Goal: Task Accomplishment & Management: Manage account settings

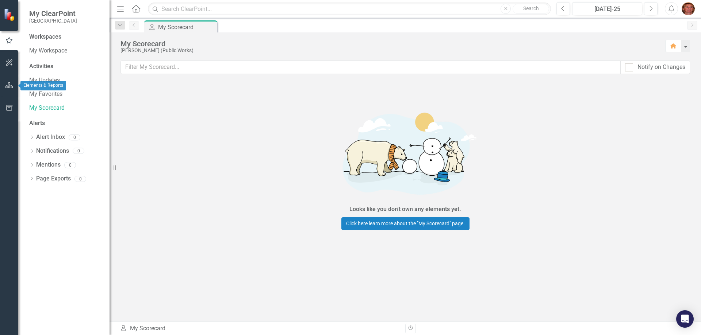
click at [5, 87] on icon "button" at bounding box center [9, 85] width 8 height 6
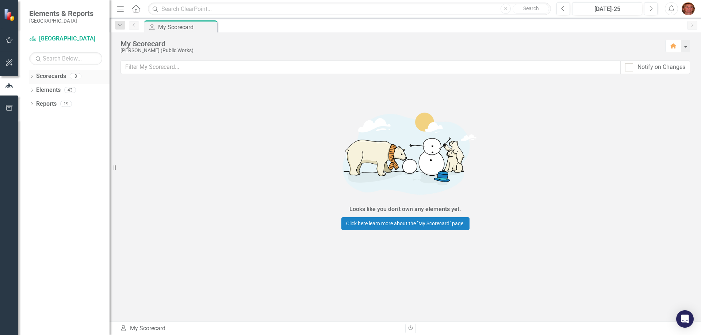
click at [56, 76] on link "Scorecards" at bounding box center [51, 76] width 30 height 8
click at [32, 76] on icon "Dropdown" at bounding box center [31, 77] width 5 height 4
click at [35, 89] on icon "Dropdown" at bounding box center [35, 90] width 5 height 4
click at [44, 104] on icon at bounding box center [43, 104] width 2 height 4
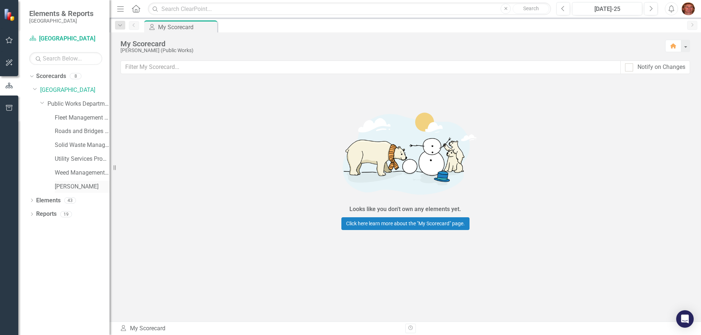
click at [69, 186] on link "[PERSON_NAME]" at bounding box center [82, 187] width 55 height 8
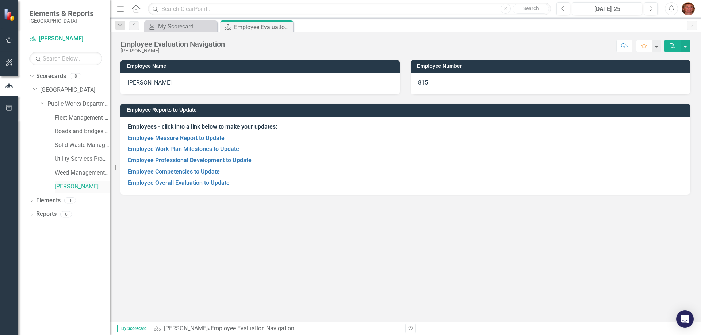
click at [69, 186] on link "[PERSON_NAME]" at bounding box center [82, 187] width 55 height 8
click at [192, 136] on link "Employee Measure Report to Update" at bounding box center [176, 138] width 97 height 7
click at [146, 136] on link "Employee Measure Report to Update" at bounding box center [176, 138] width 97 height 7
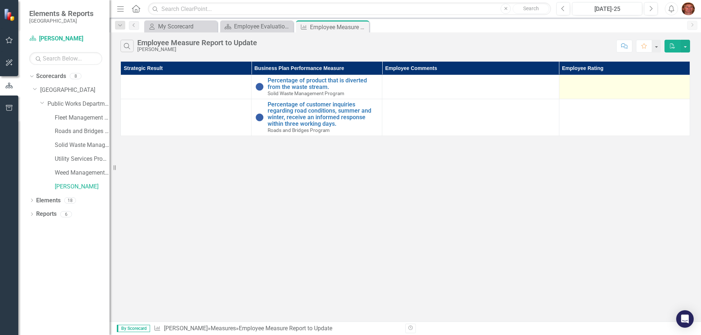
click at [586, 85] on div at bounding box center [624, 81] width 123 height 9
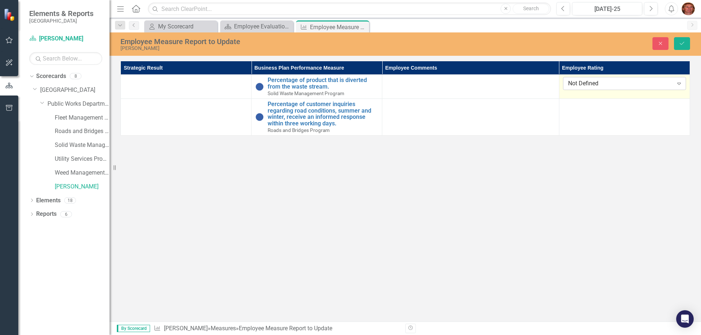
click at [681, 81] on icon "Expand" at bounding box center [678, 84] width 7 height 6
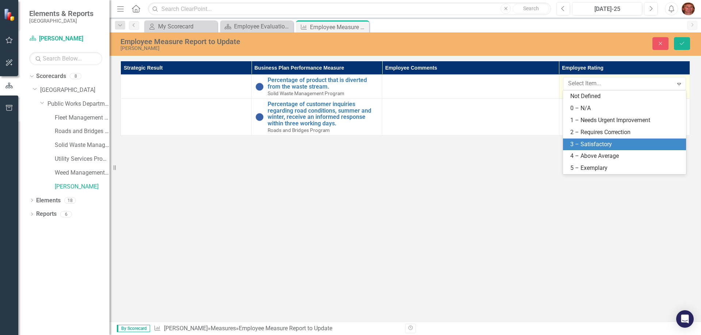
click at [594, 142] on div "3 – Satisfactory" at bounding box center [625, 144] width 111 height 8
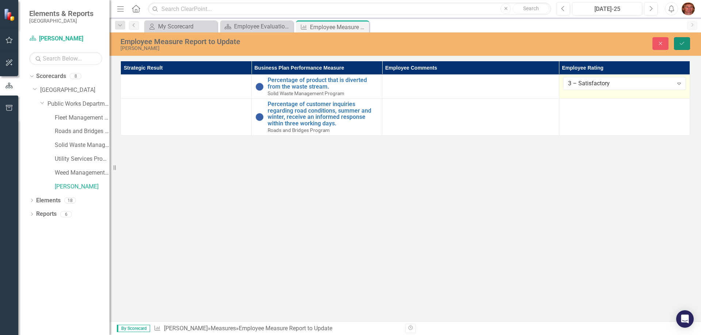
click at [682, 43] on icon "Save" at bounding box center [681, 43] width 7 height 5
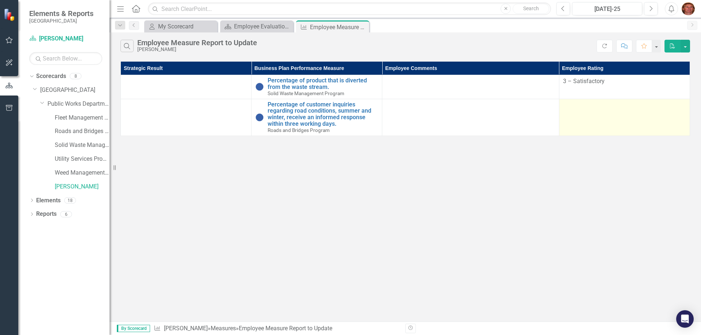
click at [591, 118] on td at bounding box center [624, 117] width 131 height 37
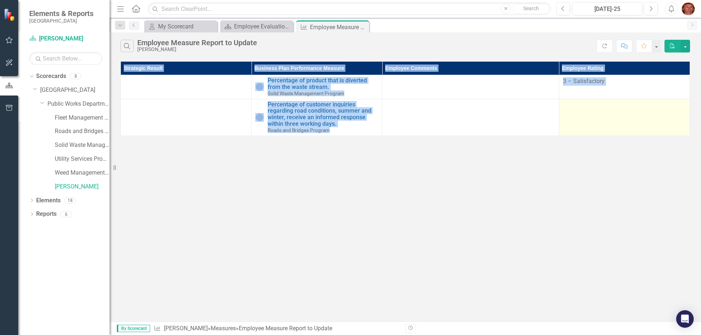
click at [591, 118] on td at bounding box center [624, 117] width 131 height 37
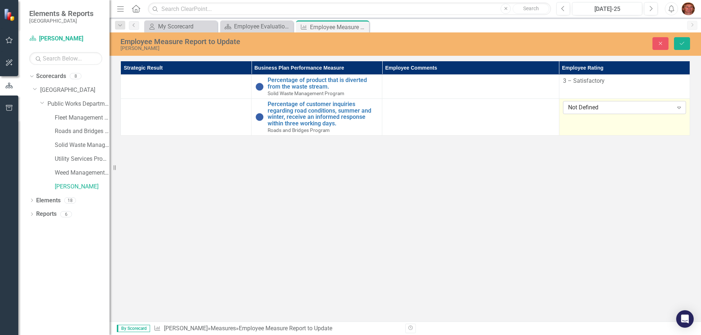
click at [681, 107] on icon "Expand" at bounding box center [678, 108] width 7 height 6
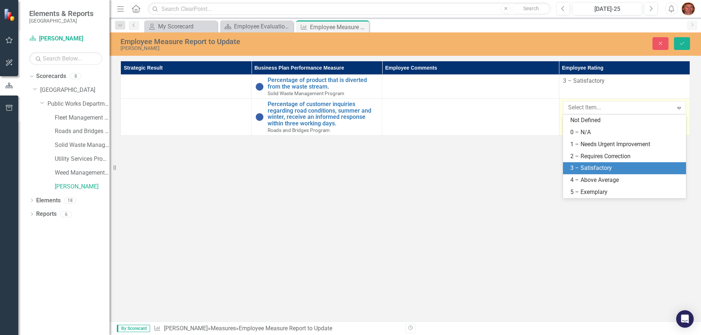
click at [610, 167] on div "3 – Satisfactory" at bounding box center [625, 168] width 111 height 8
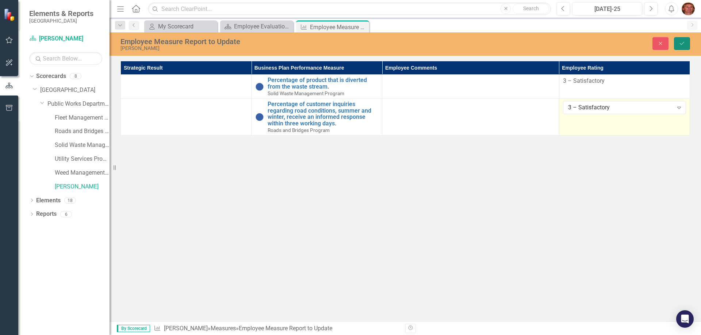
click at [678, 40] on button "Save" at bounding box center [682, 43] width 16 height 13
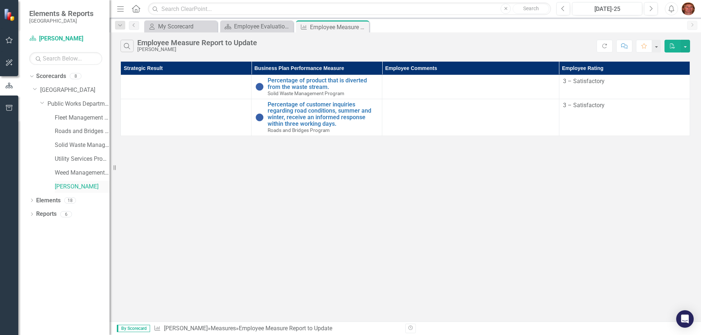
click at [70, 184] on link "[PERSON_NAME]" at bounding box center [82, 187] width 55 height 8
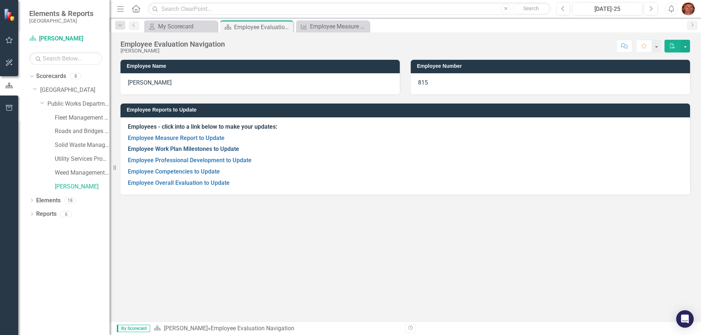
click at [214, 149] on link "Employee Work Plan Milestones to Update" at bounding box center [183, 149] width 111 height 7
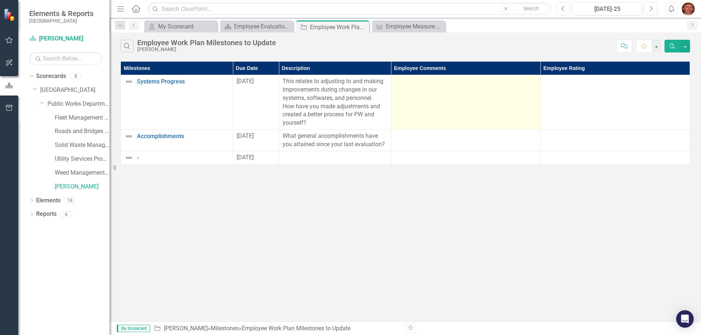
click at [442, 107] on td at bounding box center [465, 102] width 149 height 55
click at [442, 108] on td at bounding box center [465, 102] width 149 height 55
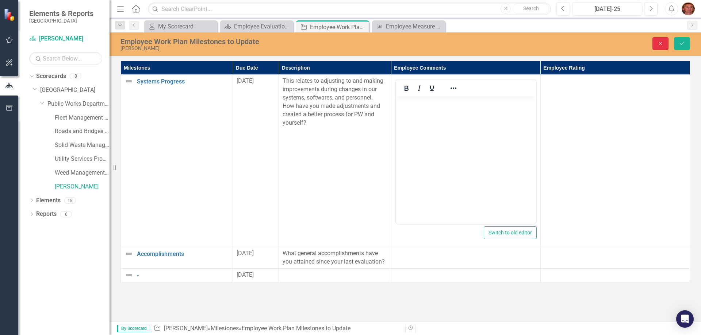
click at [659, 39] on button "Close" at bounding box center [660, 43] width 16 height 13
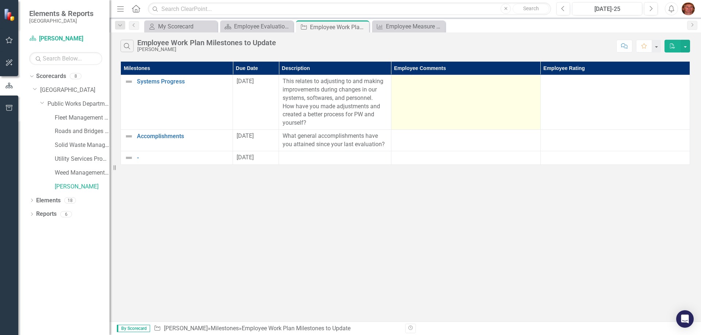
click at [430, 95] on td at bounding box center [465, 102] width 149 height 55
click at [420, 89] on td at bounding box center [465, 102] width 149 height 55
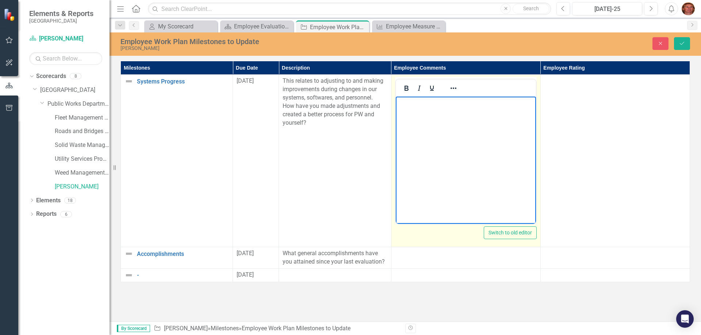
click at [415, 109] on body "Rich Text Area. Press ALT-0 for help." at bounding box center [465, 151] width 140 height 109
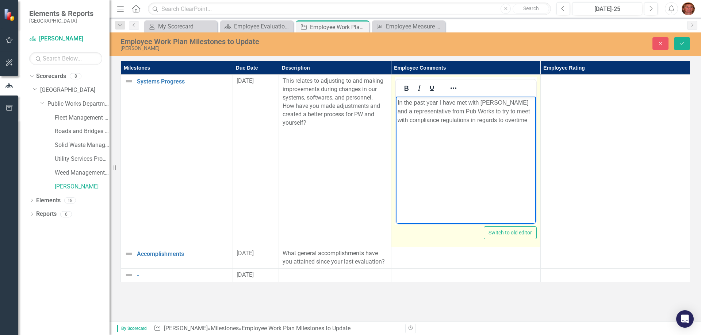
click at [528, 113] on p "In the past year I have met with [PERSON_NAME] and a representative from Pub Wo…" at bounding box center [465, 112] width 136 height 26
click at [520, 120] on p "In the past year I have met with [PERSON_NAME] and a representative from Pub Wo…" at bounding box center [465, 112] width 136 height 26
click at [528, 120] on p "In the past year I have met with [PERSON_NAME] and a representative from Pub Wo…" at bounding box center [465, 116] width 136 height 35
click at [454, 131] on p "In the past year I have met with [PERSON_NAME] and a representative from Pub Wo…" at bounding box center [465, 116] width 136 height 35
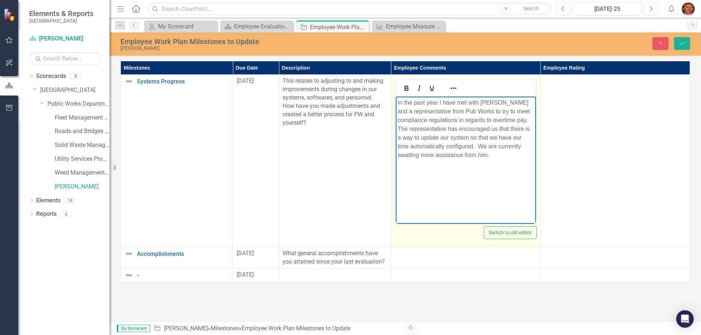
click at [474, 147] on p "In the past year I have met with [PERSON_NAME] and a representative from Pub Wo…" at bounding box center [465, 129] width 136 height 61
click at [451, 165] on p "In the past year I have met with [PERSON_NAME] and a representative from Pub Wo…" at bounding box center [465, 134] width 136 height 70
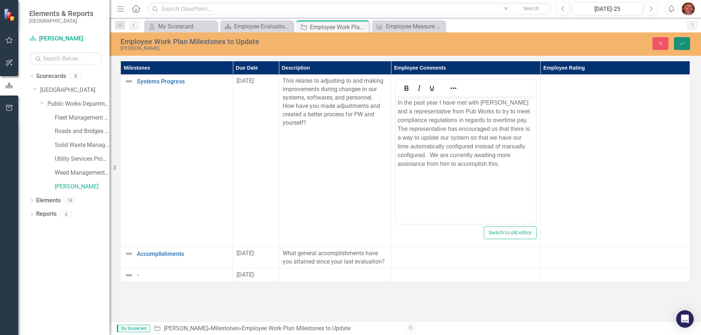
click at [684, 41] on icon "Save" at bounding box center [681, 43] width 7 height 5
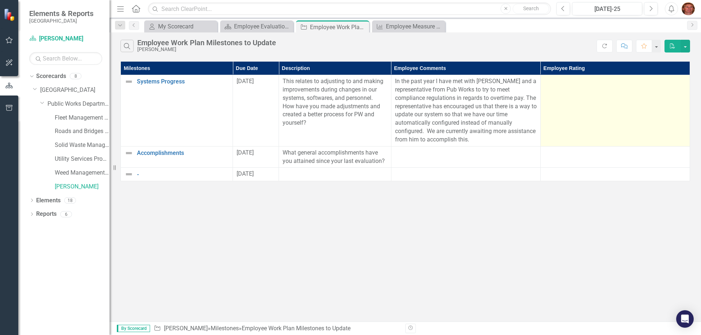
click at [636, 99] on td at bounding box center [614, 111] width 149 height 72
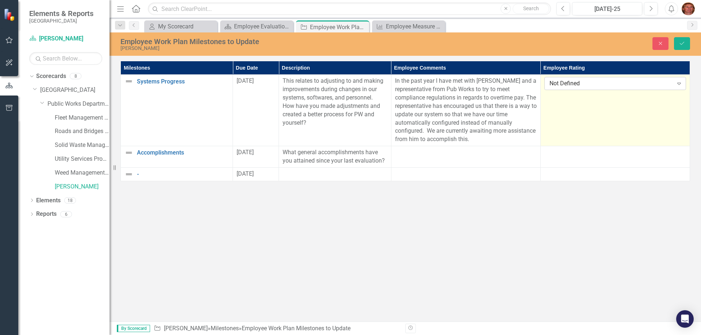
click at [679, 82] on icon "Expand" at bounding box center [678, 84] width 7 height 6
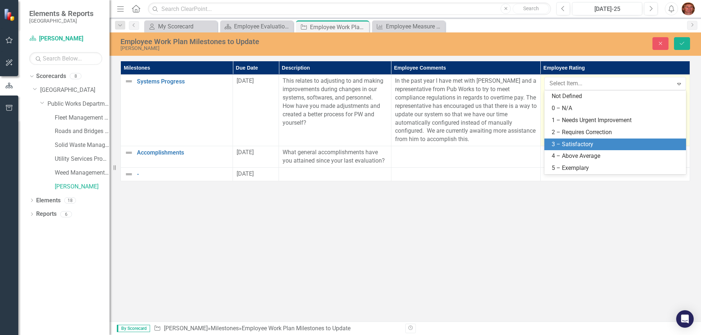
click at [569, 143] on div "3 – Satisfactory" at bounding box center [616, 144] width 130 height 8
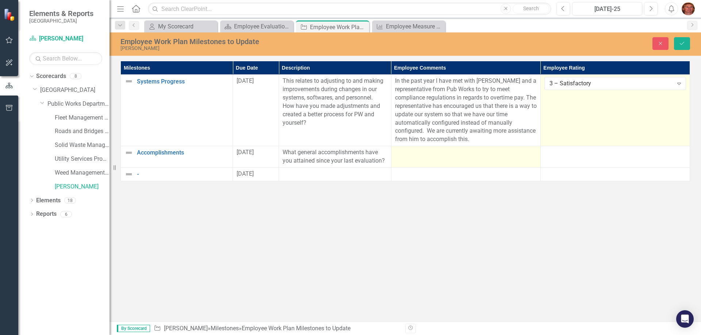
click at [461, 155] on div at bounding box center [466, 153] width 142 height 9
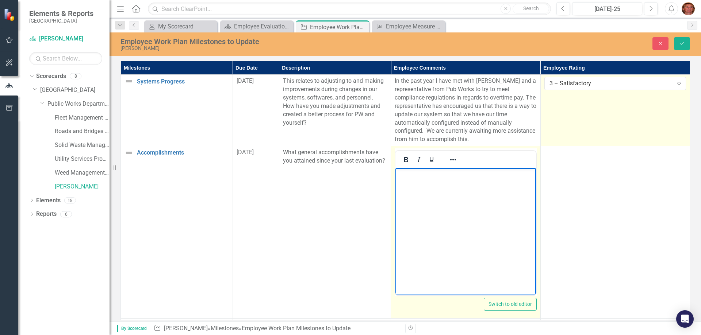
click at [412, 180] on body "Rich Text Area. Press ALT-0 for help." at bounding box center [465, 222] width 140 height 109
click at [412, 181] on body "Rich Text Area. Press ALT-0 for help." at bounding box center [465, 222] width 140 height 109
click at [531, 182] on p "Staying on top of my work load is a huge accomplishment every day. I leave at t…" at bounding box center [465, 183] width 136 height 26
click at [420, 192] on p "Staying on top of my work load is a huge accomplishment every day. I leave at t…" at bounding box center [465, 183] width 136 height 26
click at [513, 192] on p "Staying on top of my work load is a huge accomplishment every day. I leave at t…" at bounding box center [465, 183] width 136 height 26
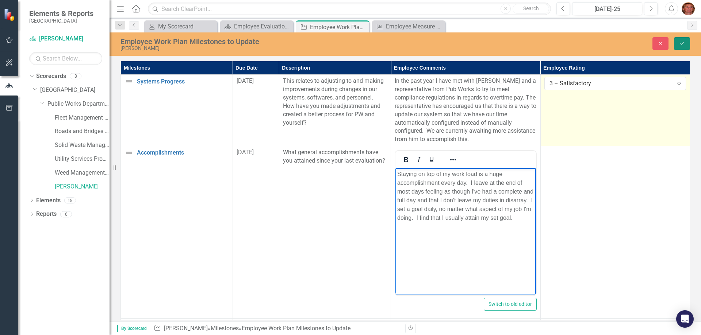
click at [684, 43] on icon "Save" at bounding box center [681, 43] width 7 height 5
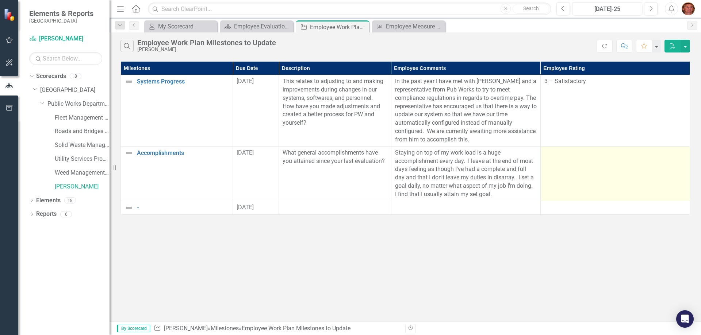
click at [626, 177] on td at bounding box center [614, 173] width 149 height 55
click at [619, 165] on td at bounding box center [614, 173] width 149 height 55
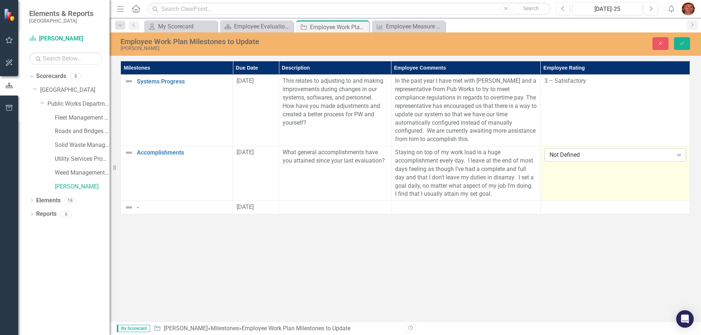
click at [677, 154] on icon "Expand" at bounding box center [678, 155] width 7 height 6
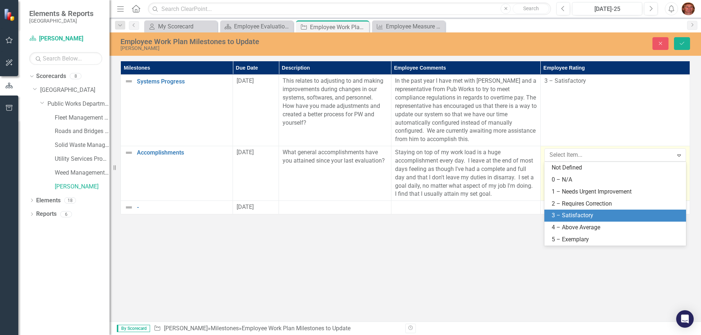
click at [585, 214] on div "3 – Satisfactory" at bounding box center [616, 216] width 130 height 8
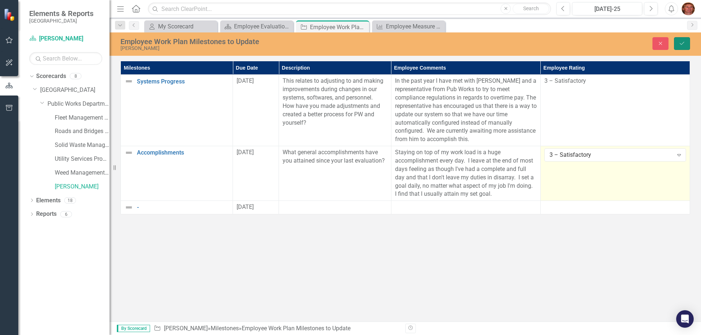
click at [682, 42] on icon "Save" at bounding box center [681, 43] width 7 height 5
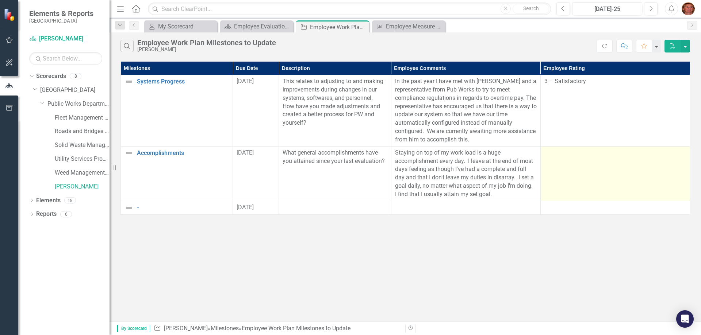
click at [584, 167] on td at bounding box center [614, 173] width 149 height 55
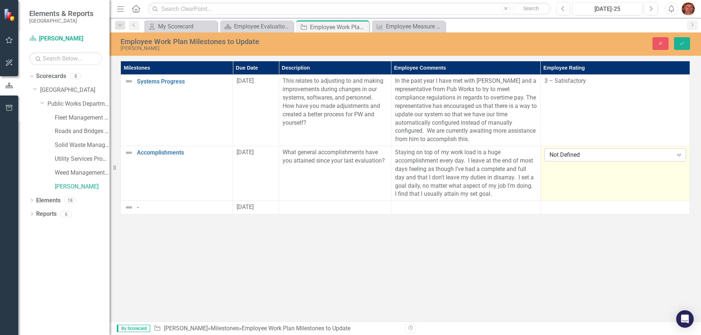
click at [681, 154] on icon "Expand" at bounding box center [678, 155] width 7 height 6
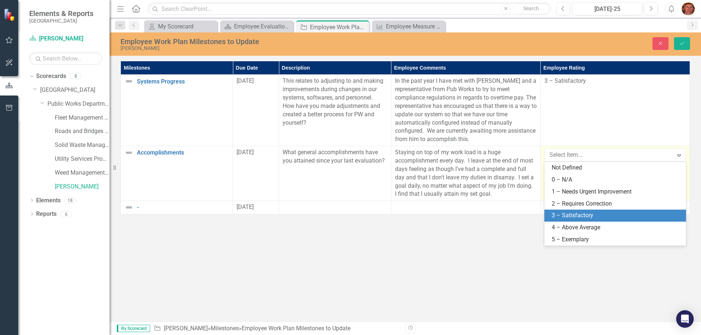
click at [587, 213] on div "3 – Satisfactory" at bounding box center [616, 216] width 130 height 8
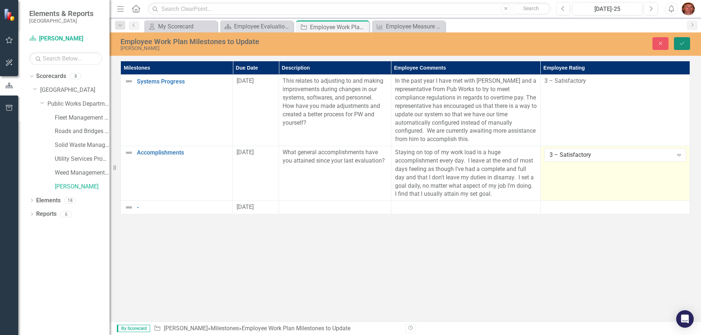
click at [685, 42] on button "Save" at bounding box center [682, 43] width 16 height 13
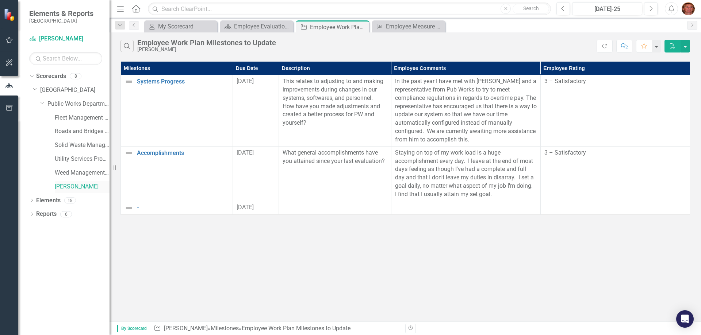
click at [75, 185] on link "[PERSON_NAME]" at bounding box center [82, 187] width 55 height 8
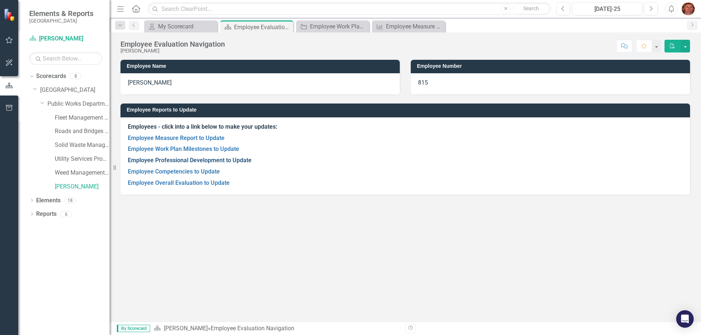
click at [176, 160] on link "Employee Professional Development to Update" at bounding box center [190, 160] width 124 height 7
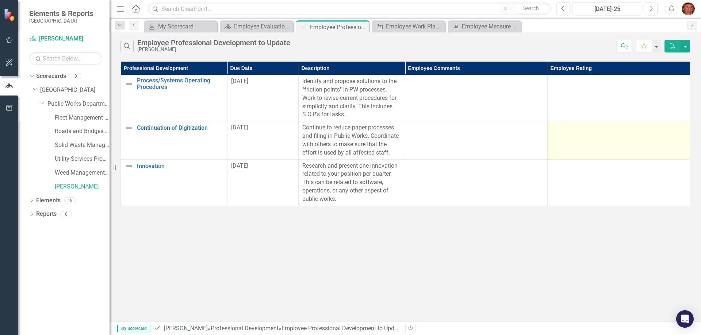
click at [612, 139] on td at bounding box center [618, 141] width 142 height 38
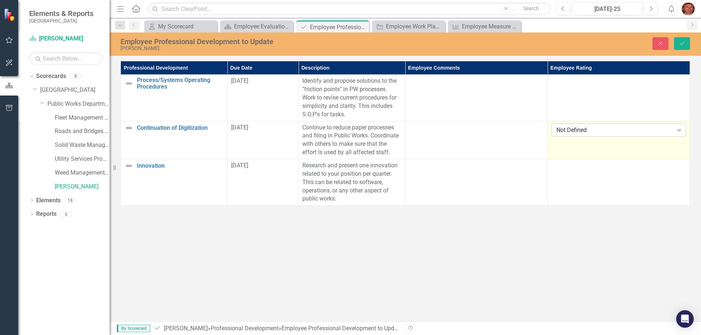
click at [680, 128] on icon "Expand" at bounding box center [678, 130] width 7 height 6
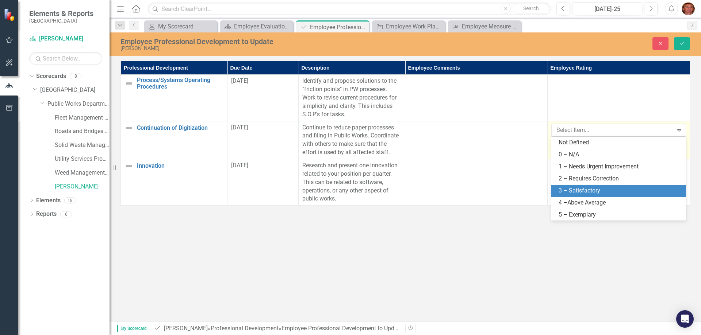
click at [584, 190] on div "3 – Satisfactory" at bounding box center [619, 191] width 123 height 8
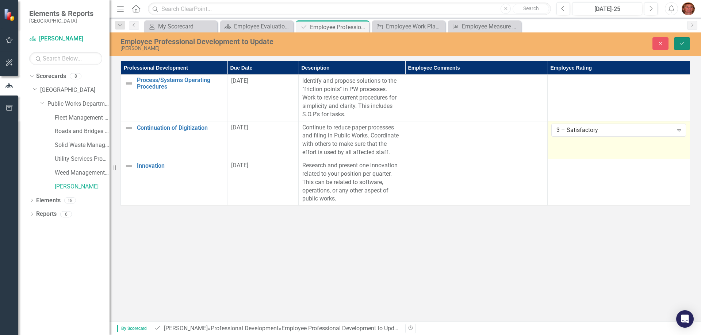
click at [686, 40] on button "Save" at bounding box center [682, 43] width 16 height 13
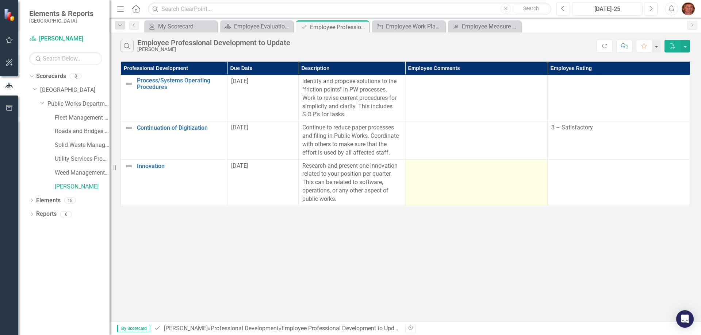
click at [435, 174] on td at bounding box center [476, 182] width 142 height 46
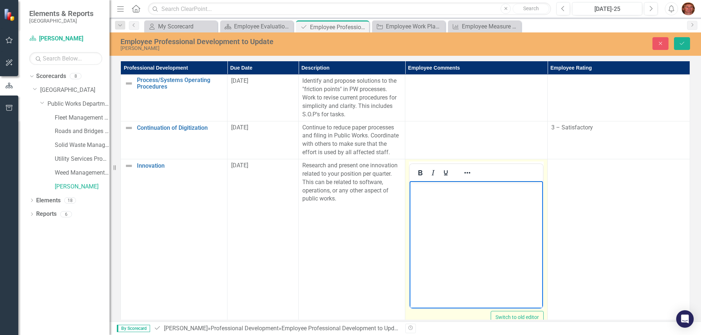
click at [427, 197] on body "Rich Text Area. Press ALT-0 for help." at bounding box center [475, 235] width 133 height 109
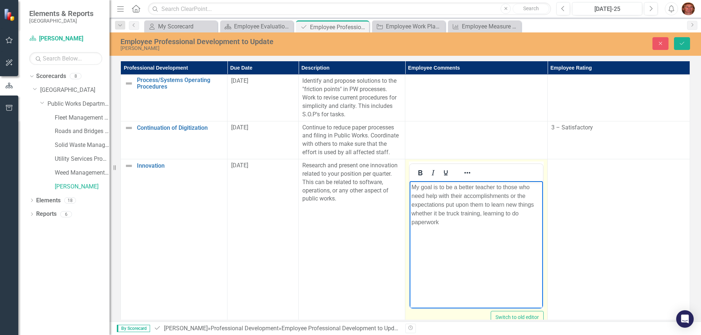
click at [508, 197] on p "My goal is to be a better teacher to those who need help with their accomplishm…" at bounding box center [476, 205] width 130 height 44
click at [533, 206] on p "My goal is to be a better teacher to those who need help with their accomplishm…" at bounding box center [476, 205] width 130 height 44
click at [484, 205] on p "My goal is to be a better teacher to those who need help with their accomplishm…" at bounding box center [476, 205] width 130 height 44
click at [481, 224] on p "My goal is to be a better teacher to those who need help with their accomplishm…" at bounding box center [476, 205] width 130 height 44
click at [454, 215] on p "My goal is to be a better teacher to those who need help with their accomplishm…" at bounding box center [476, 205] width 130 height 44
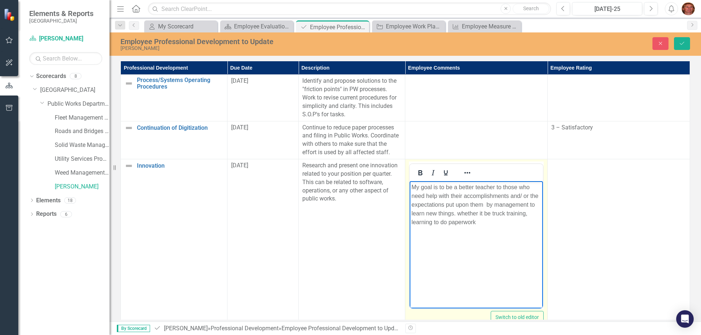
click at [456, 215] on p "My goal is to be a better teacher to those who need help with their accomplishm…" at bounding box center [476, 205] width 130 height 44
click at [482, 226] on p "My goal is to be a better teacher to those who need help with their accomplishm…" at bounding box center [476, 205] width 130 height 44
click at [524, 232] on p "My goal is to be a better teacher to those who need help with their accomplishm…" at bounding box center [476, 213] width 130 height 61
click at [452, 239] on p "My goal is to be a better teacher to those who need help with their accomplishm…" at bounding box center [476, 213] width 130 height 61
drag, startPoint x: 454, startPoint y: 215, endPoint x: 457, endPoint y: 218, distance: 4.7
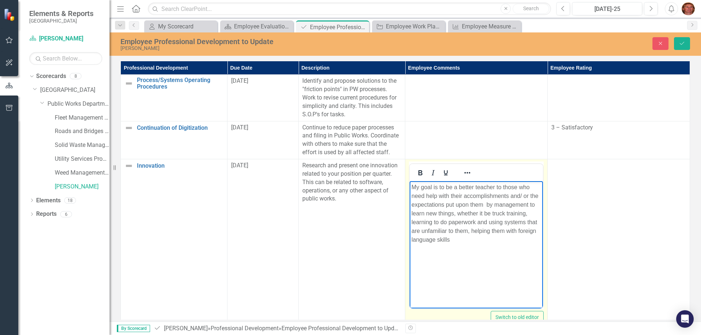
click at [455, 215] on p "My goal is to be a better teacher to those who need help with their accomplishm…" at bounding box center [476, 213] width 130 height 61
click at [471, 249] on body "My goal is to be a better teacher to those who need help with their accomplishm…" at bounding box center [475, 235] width 133 height 109
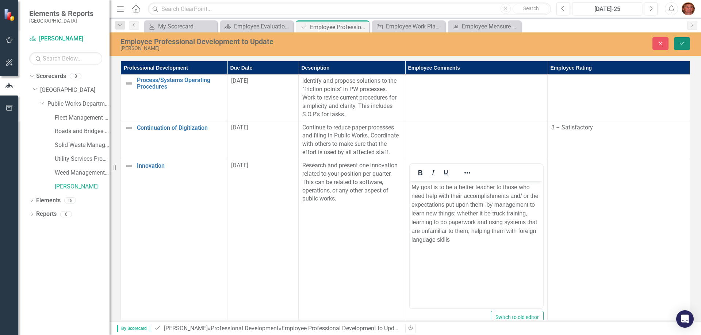
click at [683, 42] on icon "Save" at bounding box center [681, 43] width 7 height 5
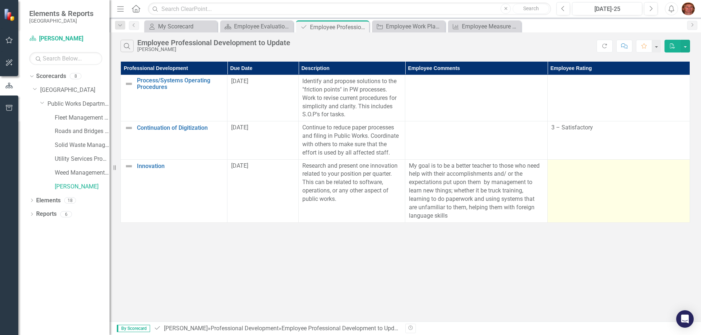
click at [592, 180] on td at bounding box center [618, 190] width 142 height 63
click at [597, 173] on td at bounding box center [618, 190] width 142 height 63
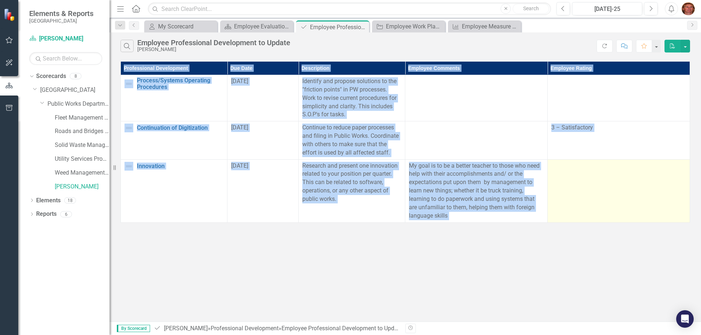
click at [597, 173] on td at bounding box center [618, 190] width 142 height 63
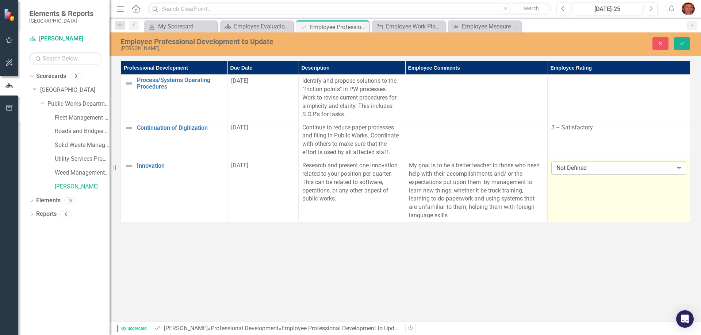
click at [681, 168] on icon "Expand" at bounding box center [678, 168] width 7 height 6
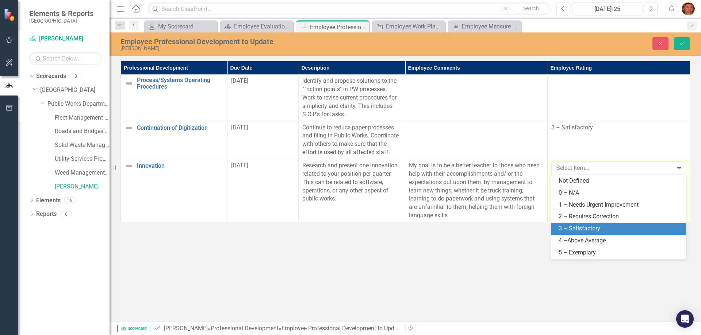
click at [592, 230] on div "3 – Satisfactory" at bounding box center [619, 229] width 123 height 8
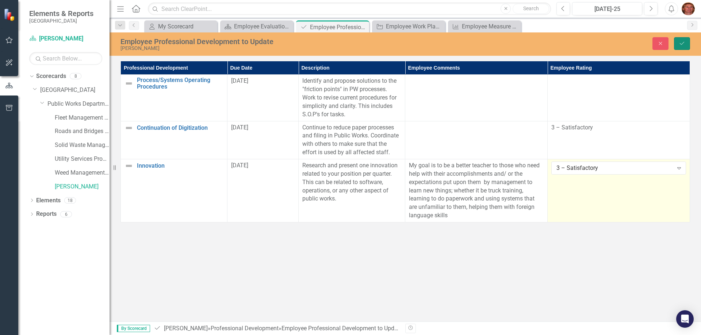
click at [680, 42] on icon "Save" at bounding box center [681, 43] width 7 height 5
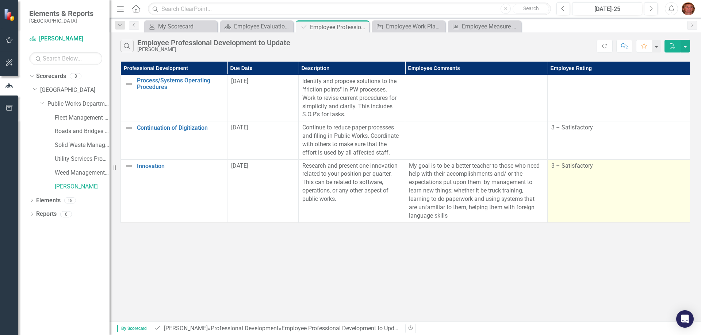
click at [632, 180] on td "3 – Satisfactory" at bounding box center [618, 190] width 142 height 63
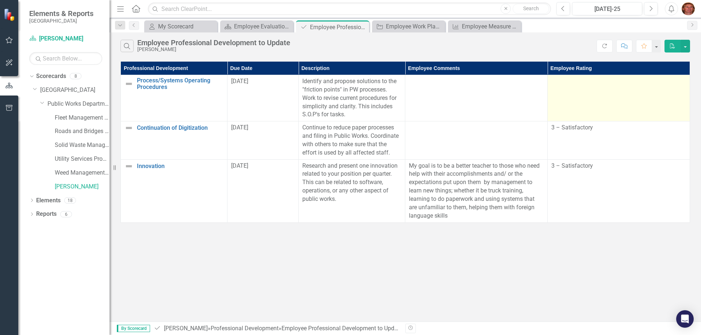
click at [591, 92] on td at bounding box center [618, 98] width 142 height 46
click at [600, 99] on td at bounding box center [618, 98] width 142 height 46
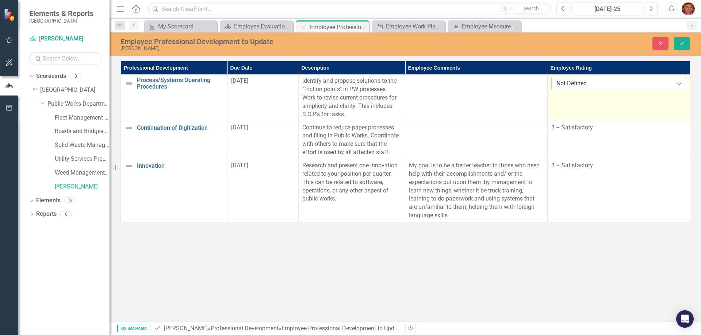
click at [679, 82] on icon "Expand" at bounding box center [678, 84] width 7 height 6
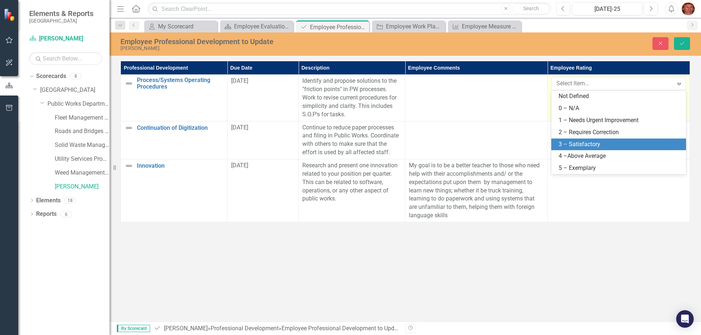
click at [582, 142] on div "3 – Satisfactory" at bounding box center [619, 144] width 123 height 8
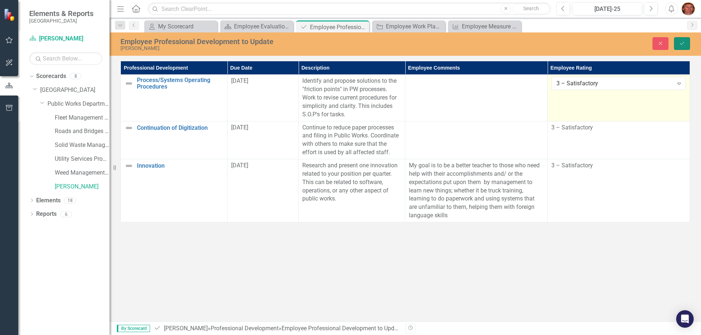
click at [682, 42] on icon "Save" at bounding box center [681, 43] width 7 height 5
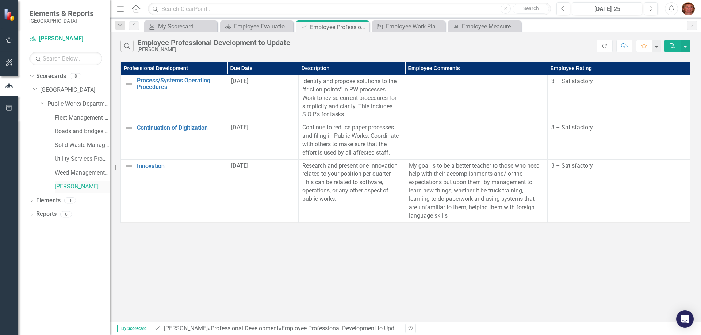
click at [73, 186] on link "[PERSON_NAME]" at bounding box center [82, 187] width 55 height 8
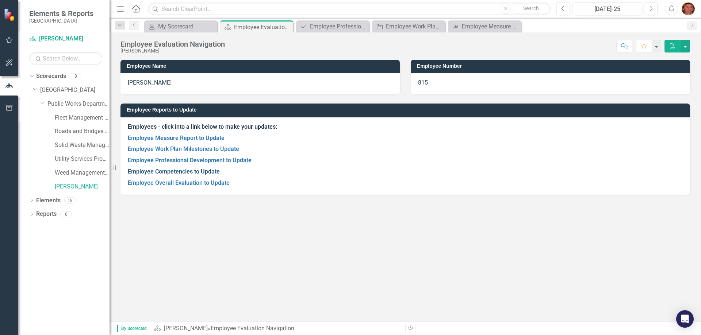
click at [171, 170] on link "Employee Competencies to Update" at bounding box center [174, 171] width 92 height 7
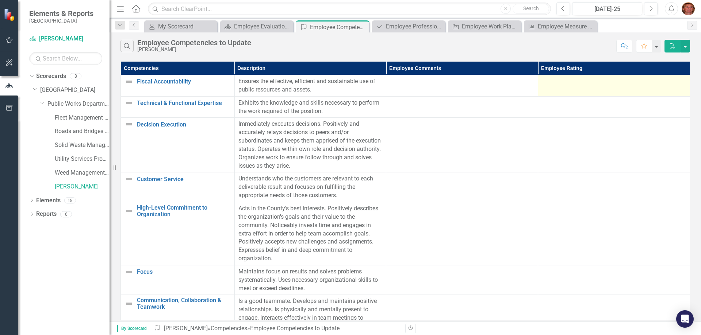
click at [645, 85] on div at bounding box center [614, 81] width 144 height 9
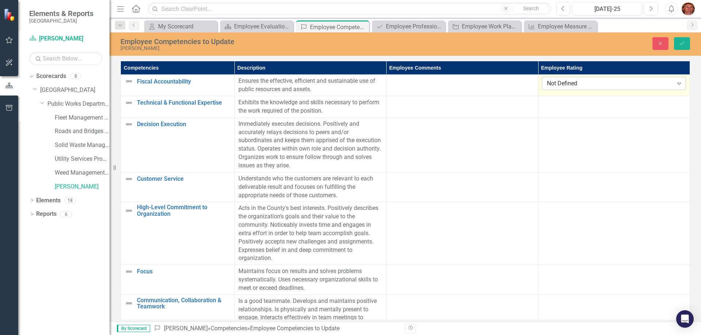
click at [679, 84] on icon "Expand" at bounding box center [678, 84] width 7 height 6
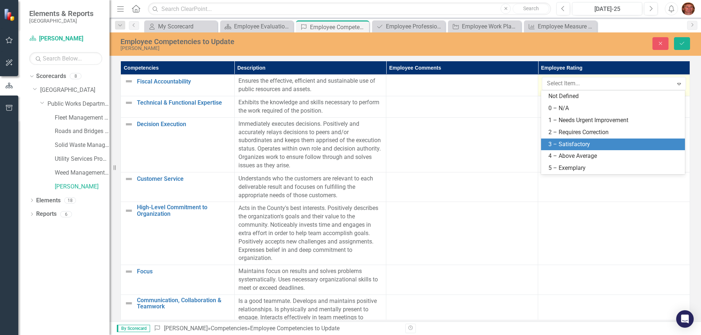
click at [579, 145] on div "3 – Satisfactory" at bounding box center [614, 144] width 132 height 8
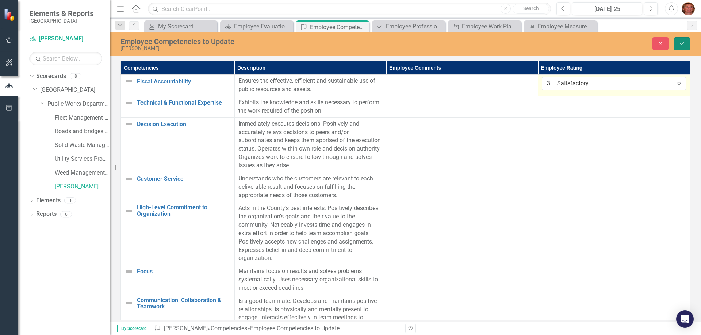
click at [683, 42] on icon "Save" at bounding box center [681, 43] width 7 height 5
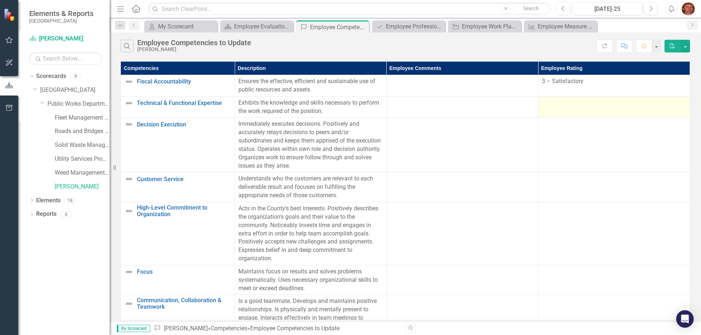
click at [594, 114] on td at bounding box center [614, 107] width 152 height 22
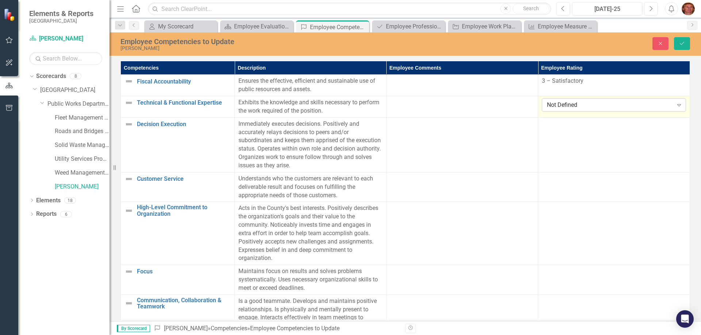
click at [675, 104] on icon "Expand" at bounding box center [678, 105] width 7 height 6
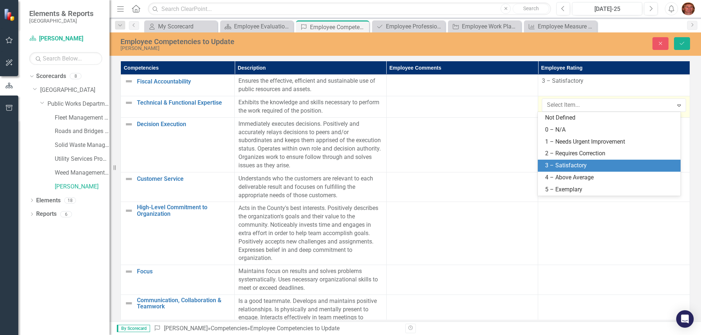
click at [569, 163] on div "3 – Satisfactory" at bounding box center [610, 166] width 131 height 8
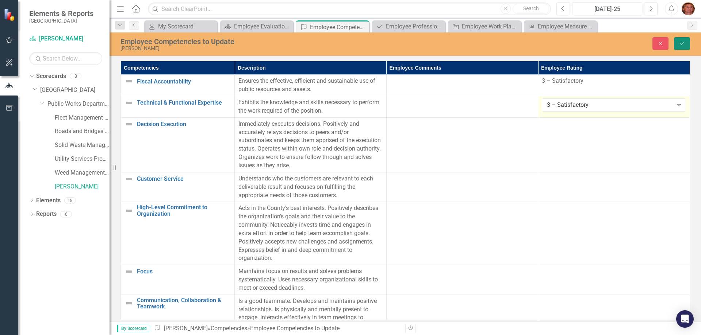
click at [685, 42] on icon "Save" at bounding box center [681, 43] width 7 height 5
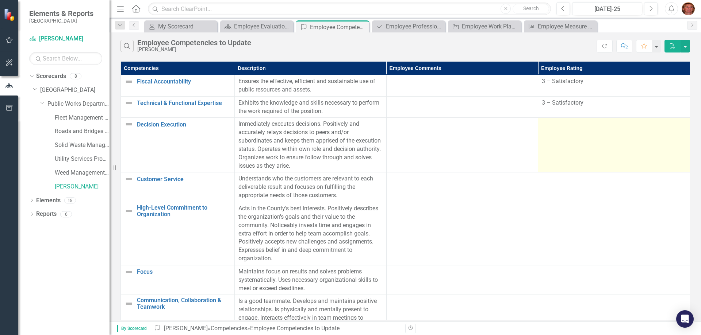
click at [588, 157] on td at bounding box center [614, 145] width 152 height 55
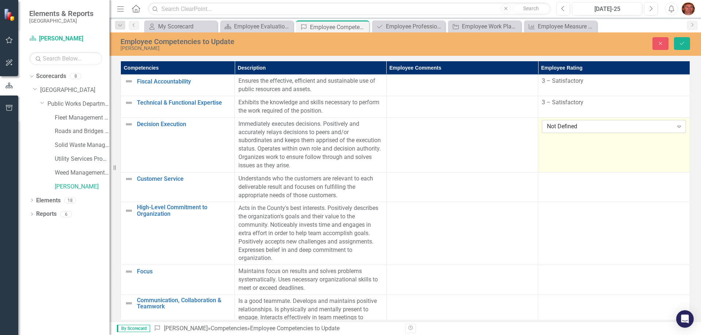
click at [675, 124] on icon "Expand" at bounding box center [678, 127] width 7 height 6
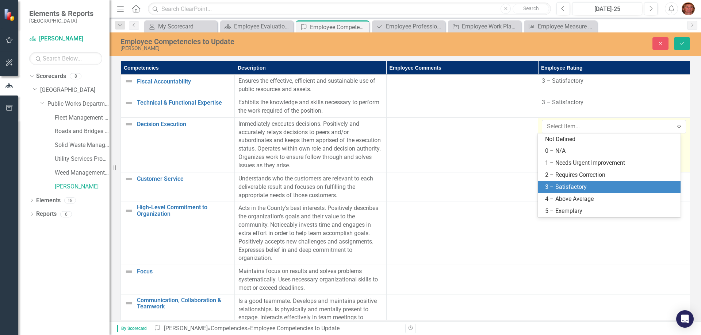
click at [556, 186] on div "3 – Satisfactory" at bounding box center [610, 187] width 131 height 8
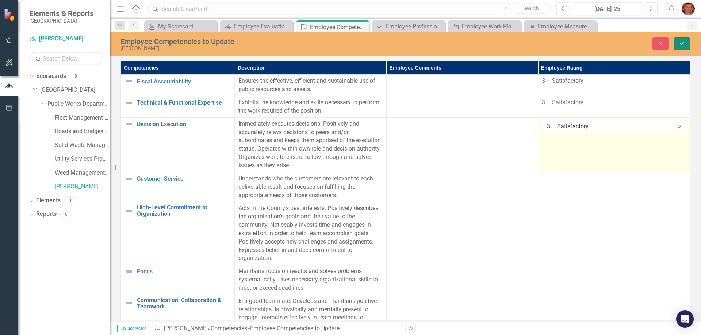
click at [682, 43] on icon "Save" at bounding box center [681, 43] width 7 height 5
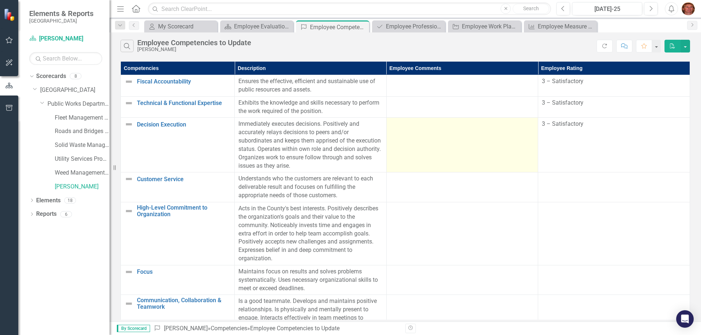
click at [419, 147] on td at bounding box center [462, 145] width 152 height 55
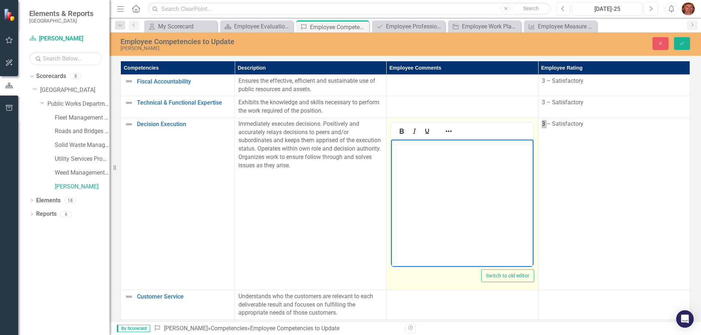
click at [421, 147] on p "Rich Text Area. Press ALT-0 for help." at bounding box center [461, 145] width 139 height 9
click at [405, 154] on p "I take huge pride in my organizational skills. Without them, my progress would …" at bounding box center [461, 154] width 139 height 26
click at [511, 165] on p "I take huge pride in my organizational skills. Without both my pride and my org…" at bounding box center [461, 154] width 139 height 26
drag, startPoint x: 414, startPoint y: 163, endPoint x: 417, endPoint y: 168, distance: 5.4
click at [415, 165] on p "I take huge pride in my organizational skills. Without both my pride and my org…" at bounding box center [461, 154] width 139 height 26
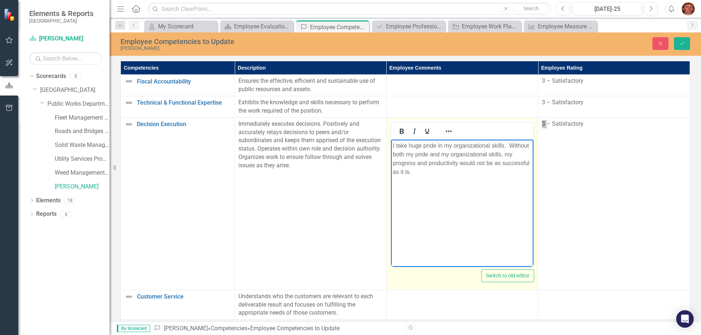
click at [423, 182] on body "I take huge pride in my organizational skills. Without both my pride and my org…" at bounding box center [461, 193] width 143 height 109
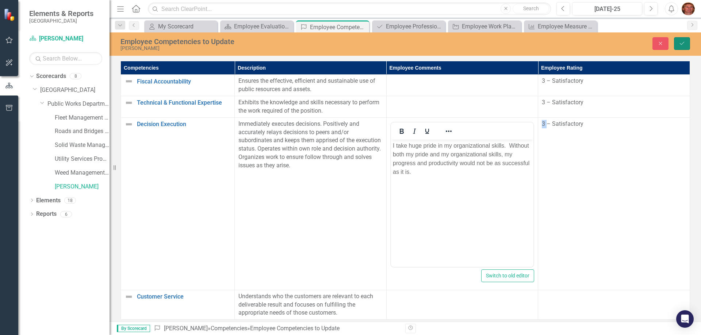
click at [679, 39] on button "Save" at bounding box center [682, 43] width 16 height 13
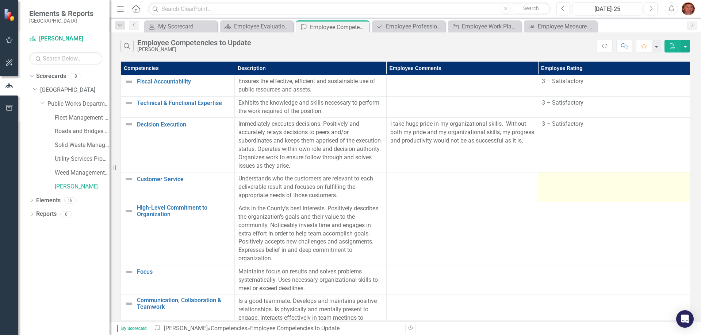
click at [578, 192] on td at bounding box center [614, 188] width 152 height 30
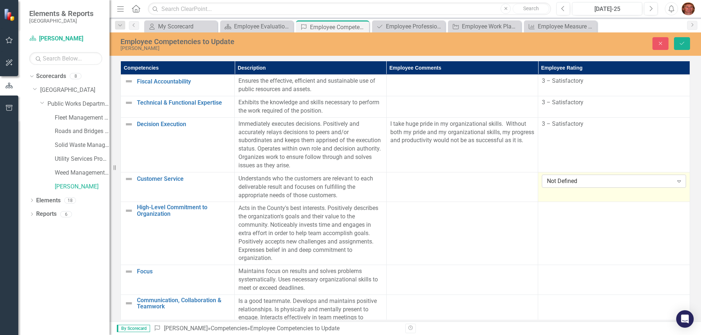
click at [675, 180] on icon "Expand" at bounding box center [678, 181] width 7 height 6
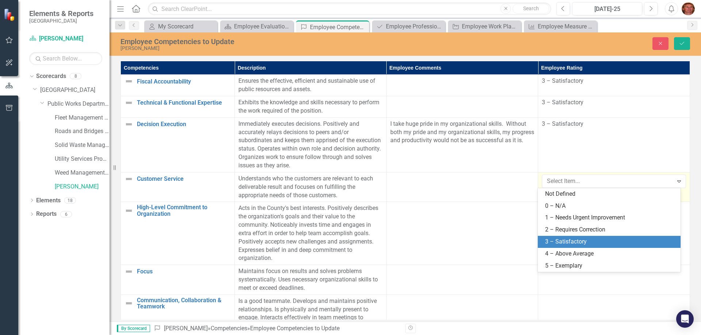
click at [591, 242] on div "3 – Satisfactory" at bounding box center [610, 242] width 131 height 8
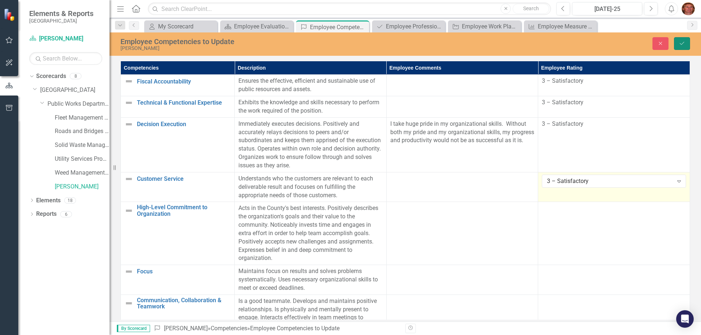
click at [681, 41] on icon "Save" at bounding box center [681, 43] width 7 height 5
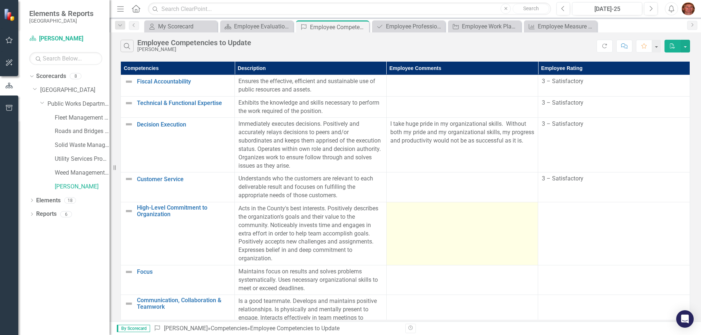
click at [434, 228] on td at bounding box center [462, 233] width 152 height 63
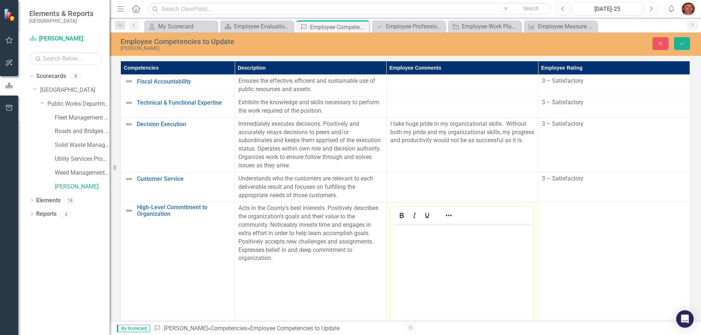
click at [405, 239] on body "Rich Text Area. Press ALT-0 for help." at bounding box center [461, 278] width 143 height 109
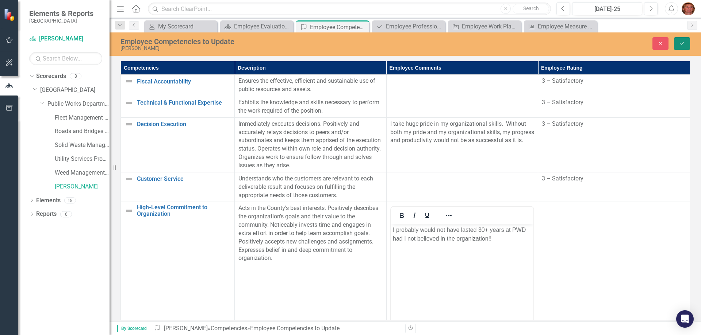
click at [681, 40] on button "Save" at bounding box center [682, 43] width 16 height 13
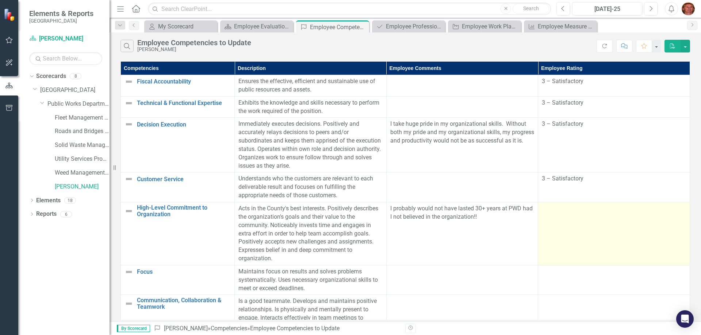
click at [588, 221] on td at bounding box center [614, 233] width 152 height 63
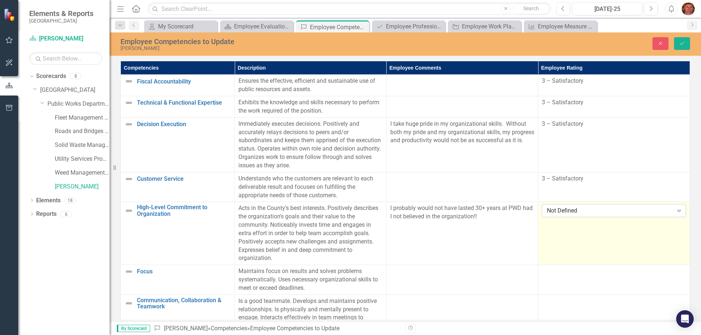
click at [675, 212] on icon "Expand" at bounding box center [678, 211] width 7 height 6
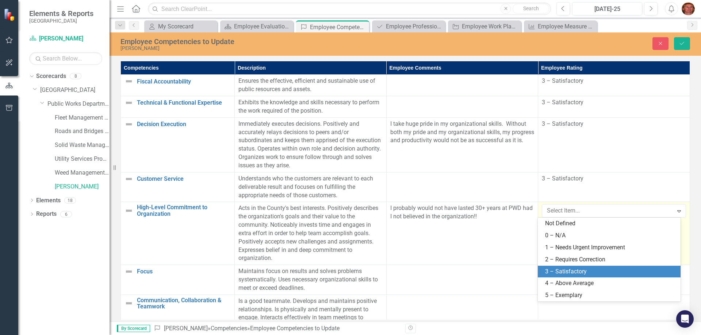
click at [589, 271] on div "3 – Satisfactory" at bounding box center [610, 272] width 131 height 8
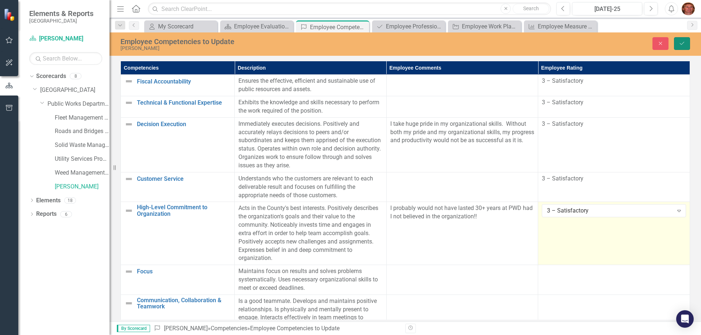
click at [682, 42] on icon "Save" at bounding box center [681, 43] width 7 height 5
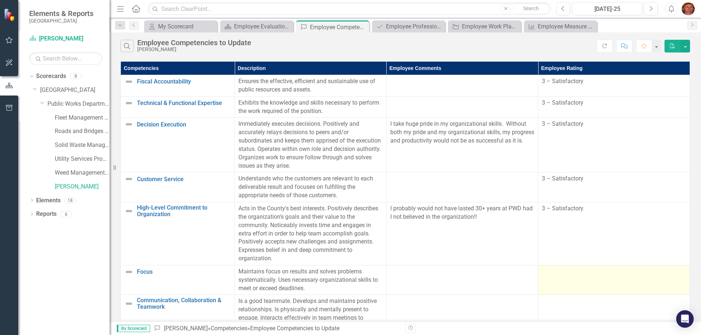
click at [572, 276] on div at bounding box center [614, 272] width 144 height 9
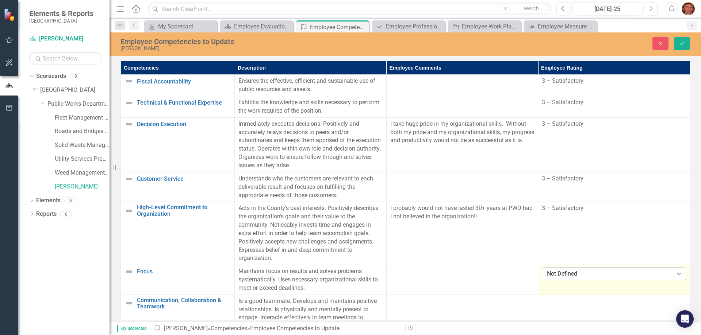
click at [675, 273] on icon "Expand" at bounding box center [678, 274] width 7 height 6
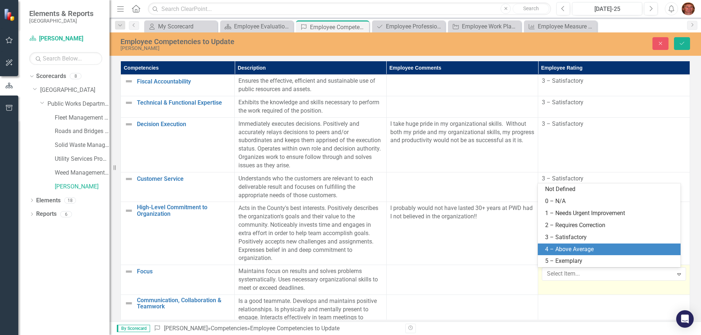
click at [598, 246] on div "4 – Above Average" at bounding box center [610, 250] width 131 height 8
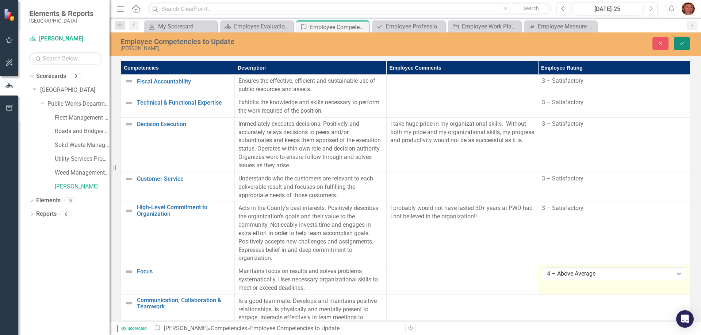
click at [680, 43] on icon "Save" at bounding box center [681, 43] width 7 height 5
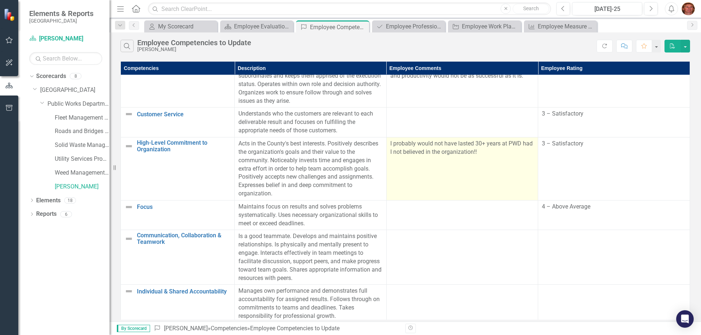
scroll to position [68, 0]
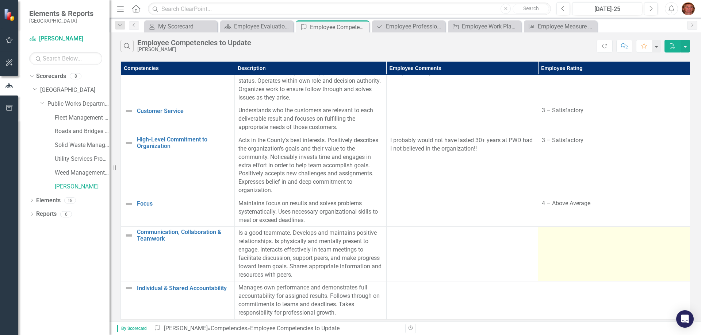
click at [570, 235] on div at bounding box center [614, 233] width 144 height 9
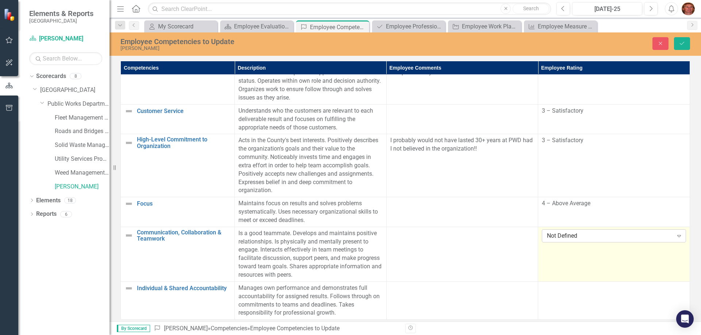
click at [675, 234] on icon "Expand" at bounding box center [678, 236] width 7 height 6
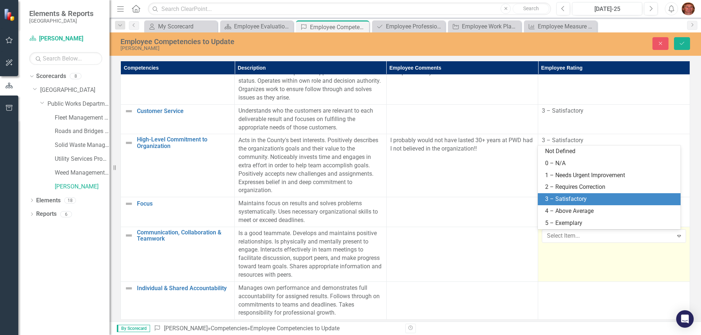
click at [588, 197] on div "3 – Satisfactory" at bounding box center [610, 199] width 131 height 8
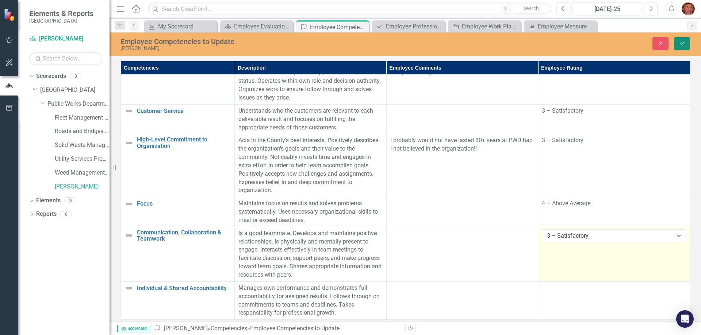
click at [682, 39] on button "Save" at bounding box center [682, 43] width 16 height 13
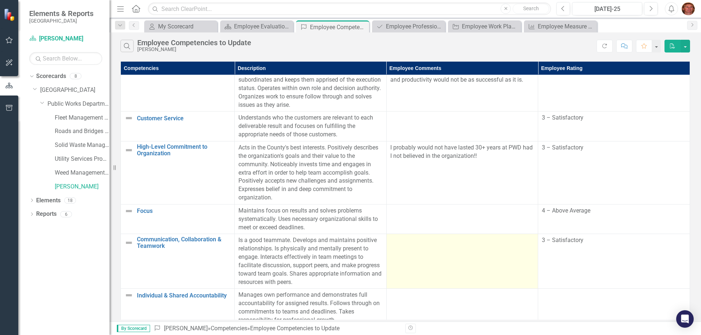
scroll to position [68, 0]
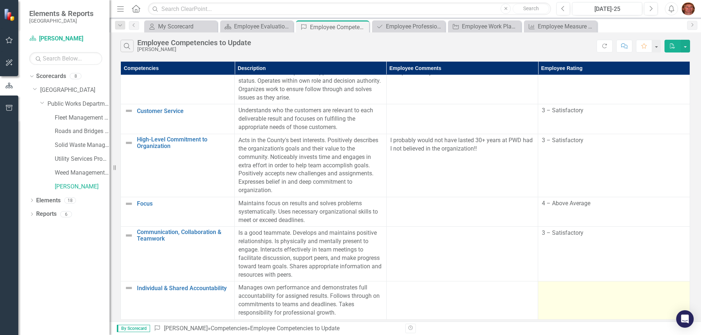
click at [563, 294] on td at bounding box center [614, 301] width 152 height 38
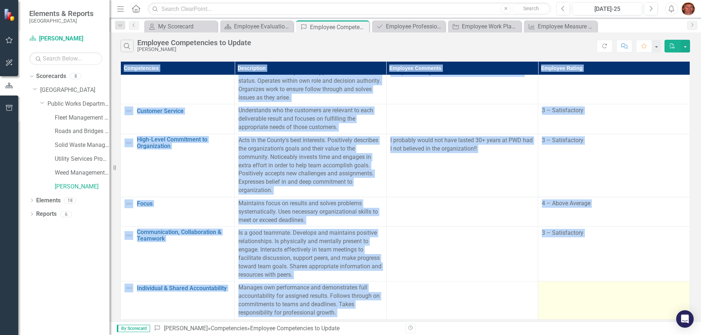
click at [563, 294] on td at bounding box center [614, 301] width 152 height 38
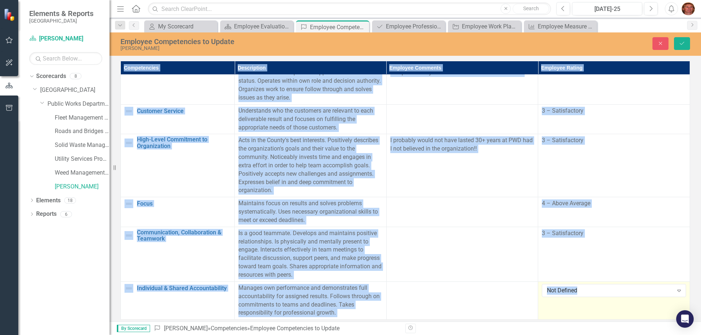
scroll to position [68, 0]
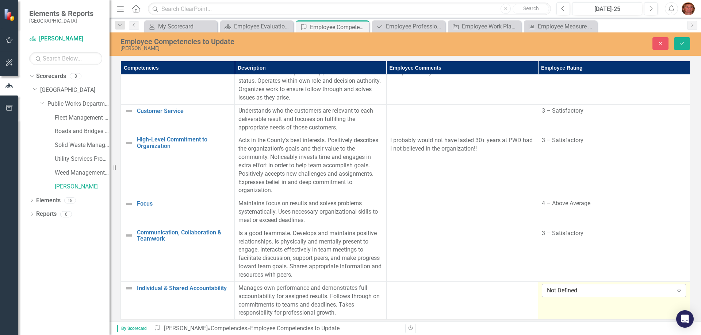
click at [675, 290] on icon "Expand" at bounding box center [678, 291] width 7 height 6
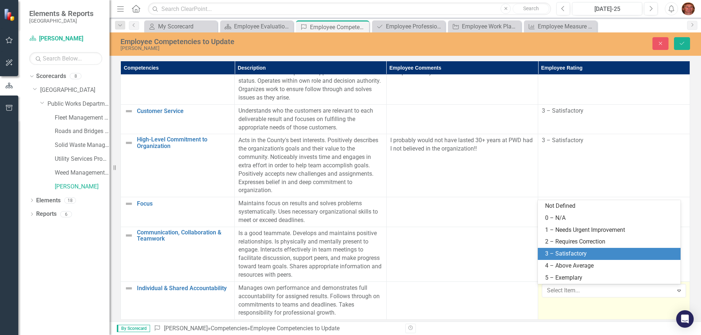
click at [576, 251] on div "3 – Satisfactory" at bounding box center [610, 254] width 131 height 8
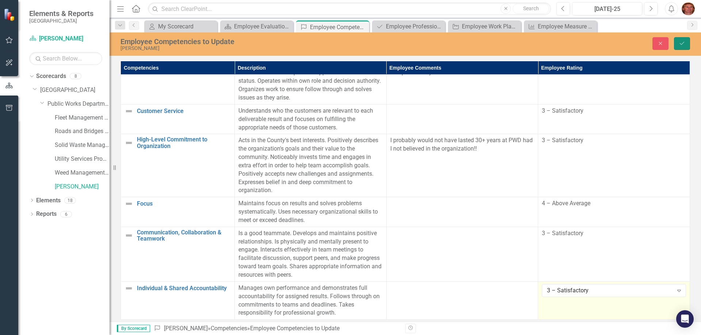
click at [679, 43] on icon "Save" at bounding box center [681, 43] width 7 height 5
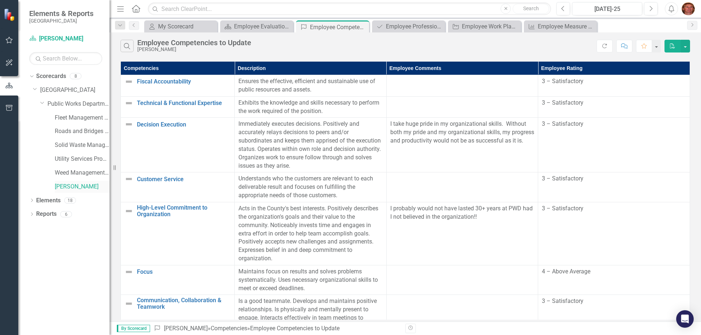
click at [68, 186] on link "[PERSON_NAME]" at bounding box center [82, 187] width 55 height 8
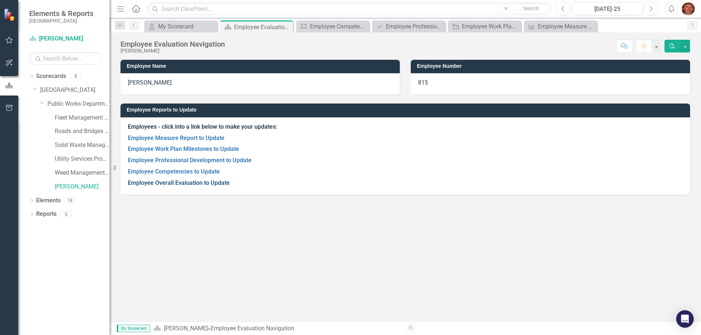
click at [191, 183] on link "Employee Overall Evaluation to Update" at bounding box center [179, 183] width 102 height 7
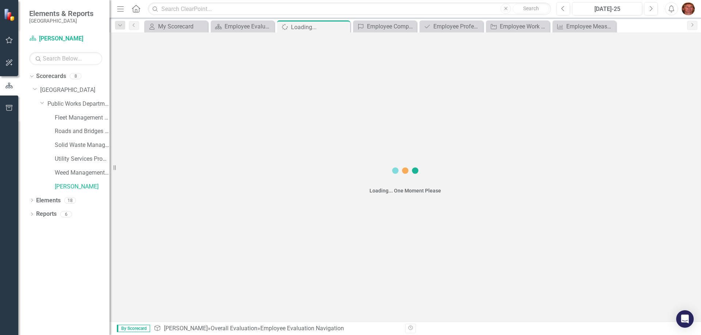
click at [191, 183] on div "Loading... One Moment Please" at bounding box center [404, 176] width 591 height 289
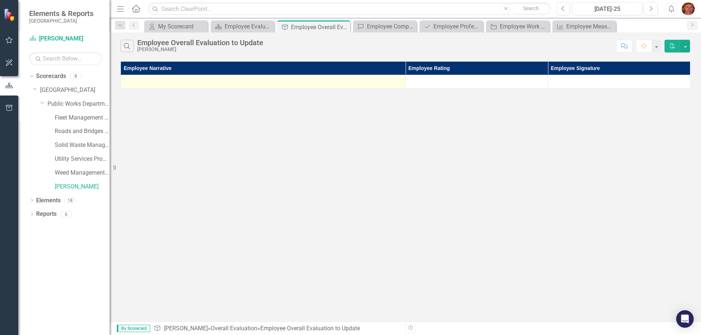
click at [160, 81] on div at bounding box center [262, 81] width 277 height 9
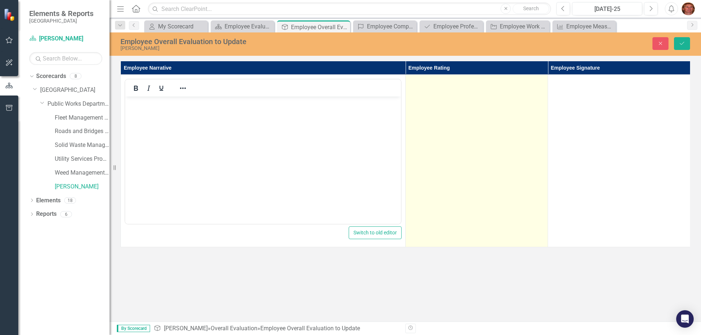
click at [441, 139] on td at bounding box center [476, 161] width 142 height 173
click at [537, 82] on icon "Expand" at bounding box center [536, 84] width 7 height 6
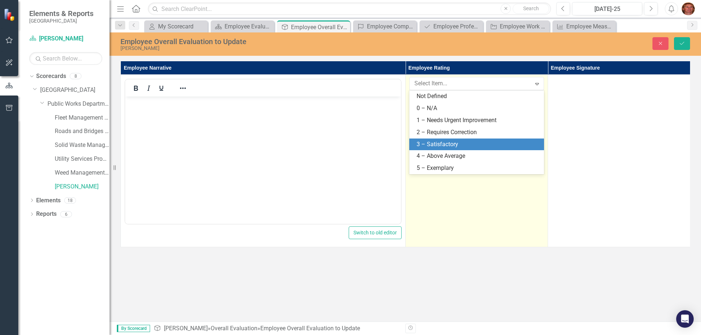
click at [445, 143] on div "3 – Satisfactory" at bounding box center [477, 144] width 123 height 8
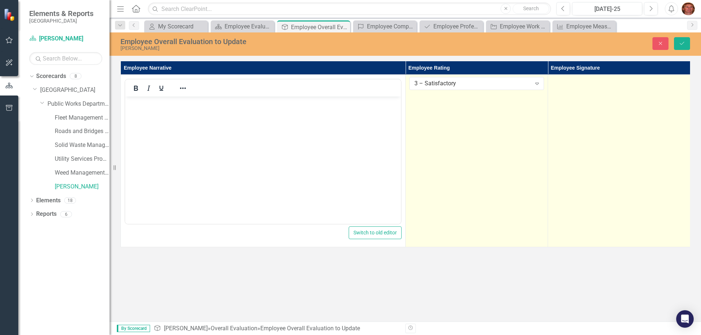
click at [607, 128] on td at bounding box center [619, 161] width 142 height 173
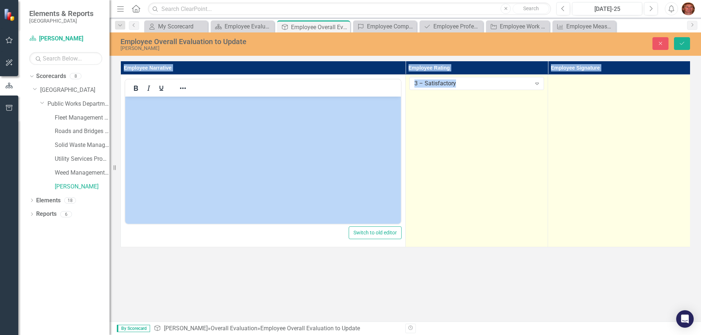
click at [607, 128] on td at bounding box center [619, 161] width 142 height 173
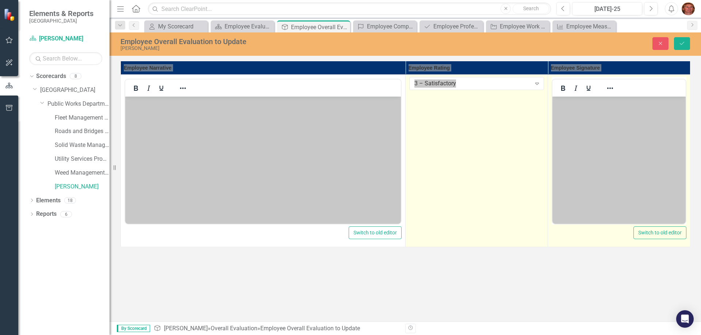
click at [577, 112] on body "Rich Text Area. Press ALT-0 for help." at bounding box center [618, 151] width 133 height 109
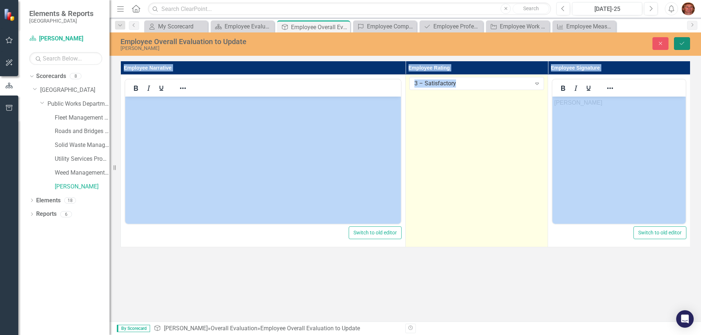
click at [682, 41] on icon "Save" at bounding box center [681, 43] width 7 height 5
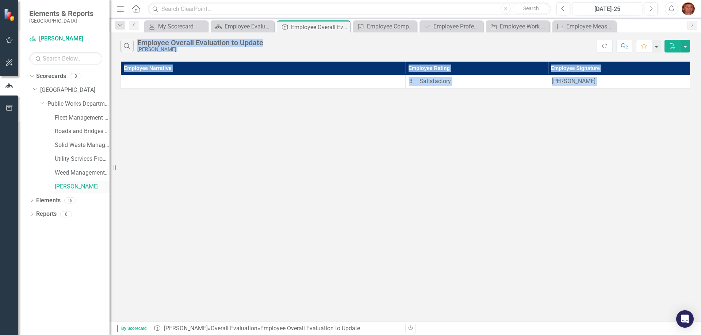
click at [78, 187] on link "[PERSON_NAME]" at bounding box center [82, 187] width 55 height 8
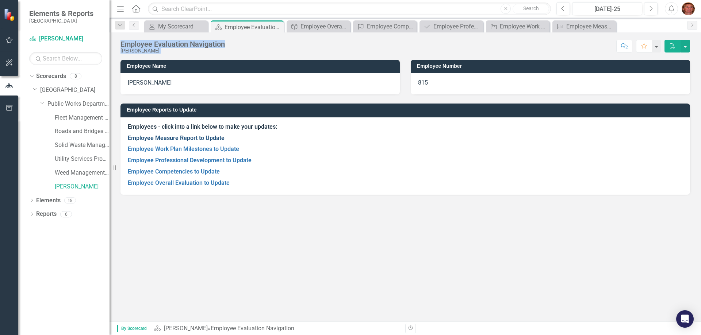
click at [180, 136] on link "Employee Measure Report to Update" at bounding box center [176, 138] width 97 height 7
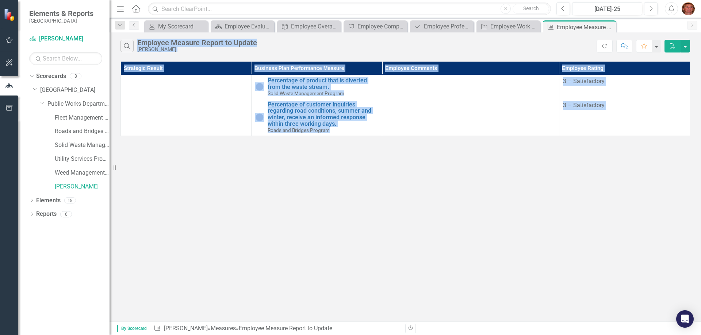
click at [671, 41] on button "PDF" at bounding box center [672, 46] width 16 height 13
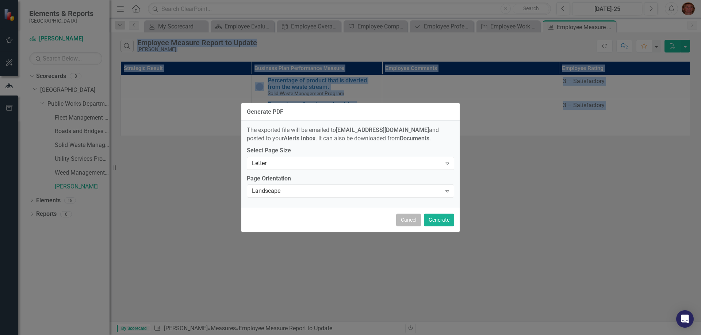
click at [411, 220] on button "Cancel" at bounding box center [408, 220] width 25 height 13
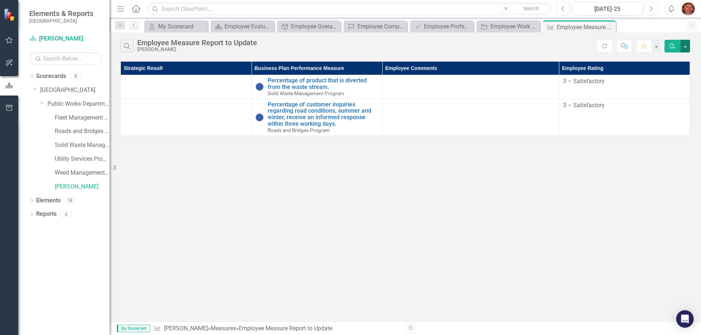
click at [685, 45] on button "button" at bounding box center [684, 46] width 9 height 13
click at [548, 198] on div "Search Employee Measure Report to Update [PERSON_NAME] Refresh Comment Favorite…" at bounding box center [404, 176] width 591 height 289
